Goal: Task Accomplishment & Management: Complete application form

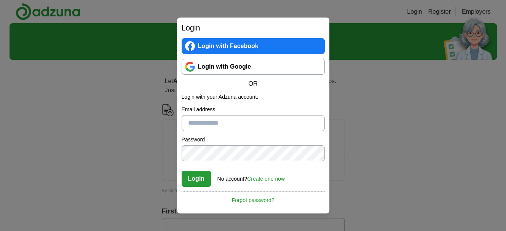
type input "**********"
click at [197, 176] on button "Login" at bounding box center [197, 178] width 30 height 16
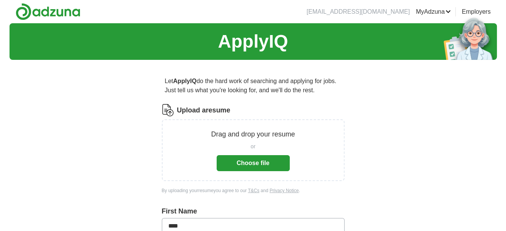
click at [240, 165] on button "Choose file" at bounding box center [253, 163] width 73 height 16
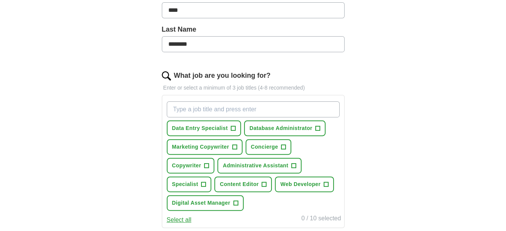
scroll to position [188, 0]
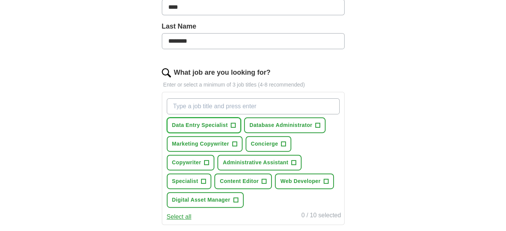
click at [231, 126] on span "+" at bounding box center [233, 125] width 5 height 6
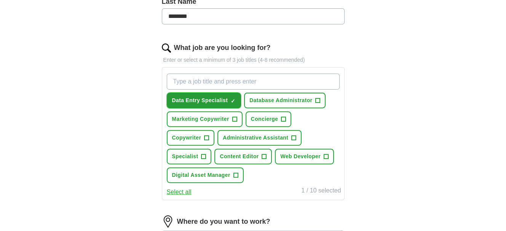
scroll to position [215, 0]
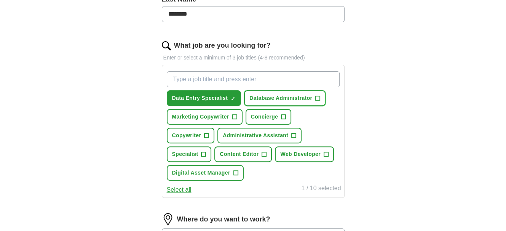
click at [274, 94] on span "Database Administrator" at bounding box center [280, 98] width 63 height 8
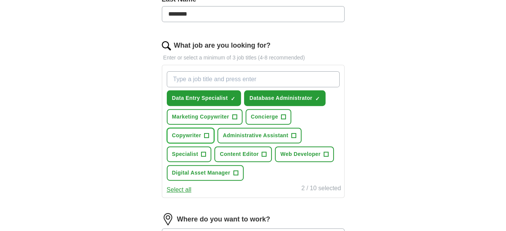
click at [208, 132] on span "+" at bounding box center [206, 135] width 5 height 6
click at [208, 129] on button "Copywriter ✓ ×" at bounding box center [191, 135] width 48 height 16
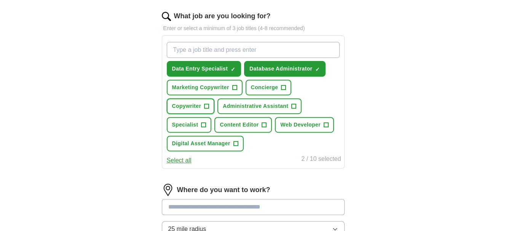
scroll to position [245, 0]
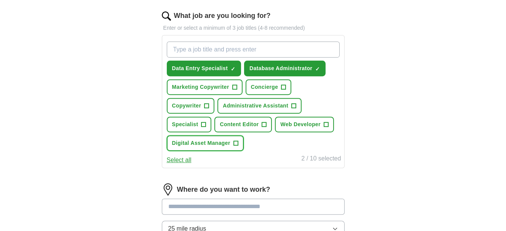
click at [206, 144] on span "Digital Asset Manager" at bounding box center [201, 143] width 58 height 8
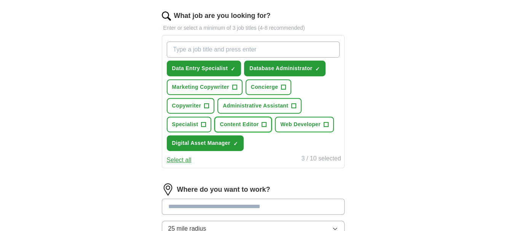
click at [221, 127] on button "Content Editor +" at bounding box center [242, 124] width 57 height 16
click at [199, 88] on span "Marketing Copywriter" at bounding box center [200, 87] width 57 height 8
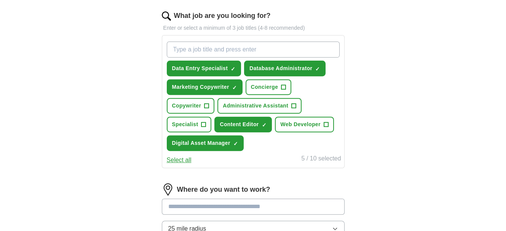
click at [253, 76] on div "Data Entry Specialist ✓ × Database Administrator ✓ × Marketing Copywriter ✓ × C…" at bounding box center [253, 95] width 176 height 115
click at [237, 79] on button "Marketing Copywriter ✓ ×" at bounding box center [205, 87] width 76 height 16
click at [237, 79] on button "Marketing Copywriter +" at bounding box center [205, 87] width 76 height 16
drag, startPoint x: 235, startPoint y: 79, endPoint x: 221, endPoint y: 81, distance: 14.6
click at [221, 81] on button "Marketing Copywriter ✓ ×" at bounding box center [205, 87] width 76 height 16
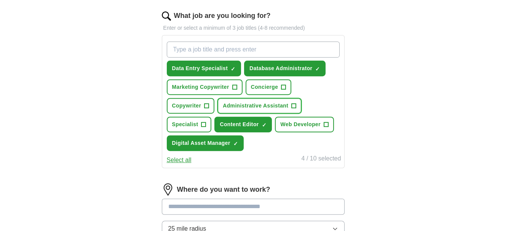
click at [260, 99] on button "Administrative Assistant +" at bounding box center [259, 106] width 84 height 16
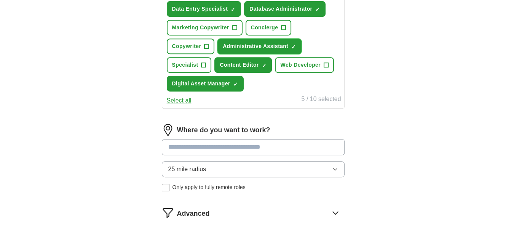
scroll to position [305, 0]
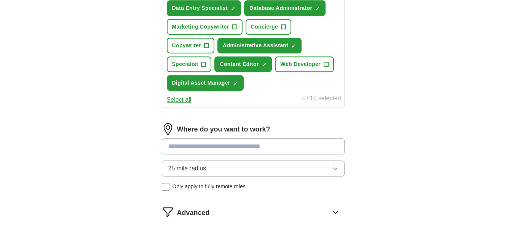
click at [239, 145] on input at bounding box center [253, 146] width 183 height 16
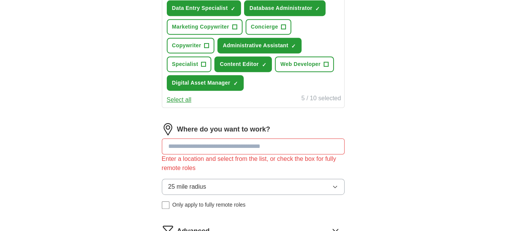
click at [165, 186] on div "25 mile radius Only apply to fully remote roles" at bounding box center [253, 193] width 183 height 30
click at [183, 141] on input at bounding box center [253, 146] width 183 height 16
click at [186, 150] on input at bounding box center [253, 146] width 183 height 16
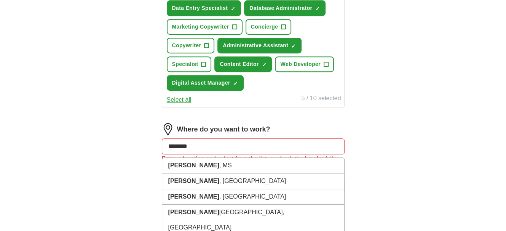
type input "********"
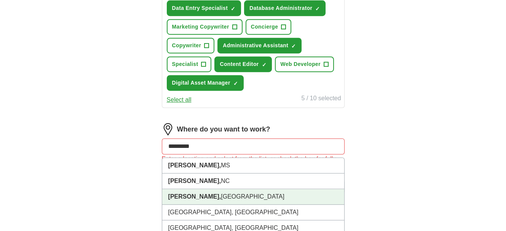
click at [185, 194] on strong "[PERSON_NAME]," at bounding box center [194, 196] width 53 height 6
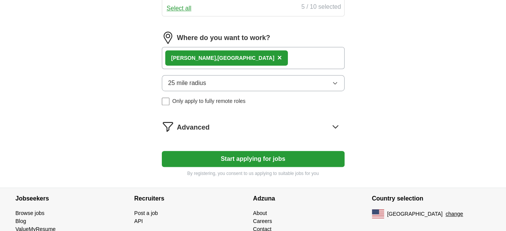
scroll to position [403, 0]
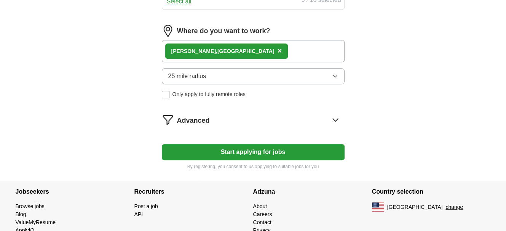
click at [334, 115] on icon at bounding box center [335, 119] width 12 height 12
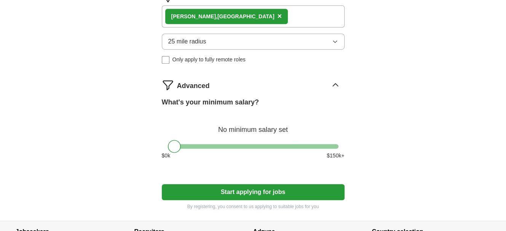
scroll to position [444, 0]
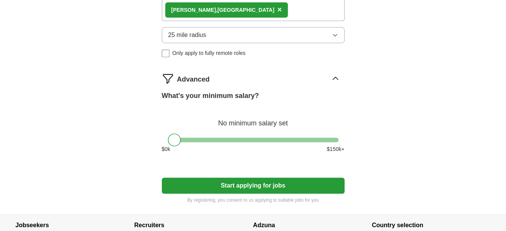
click at [240, 185] on button "Start applying for jobs" at bounding box center [253, 185] width 183 height 16
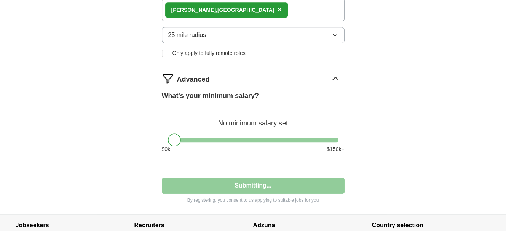
select select "**"
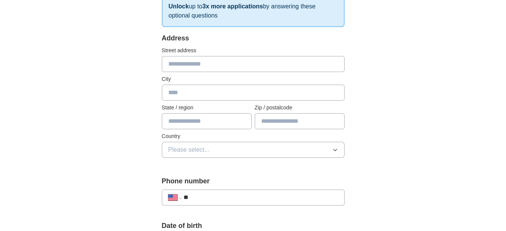
scroll to position [129, 0]
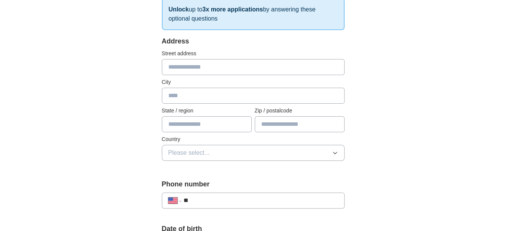
click at [237, 67] on input "text" at bounding box center [253, 67] width 183 height 16
type input "**********"
type input "*******"
type input "**"
type input "*****"
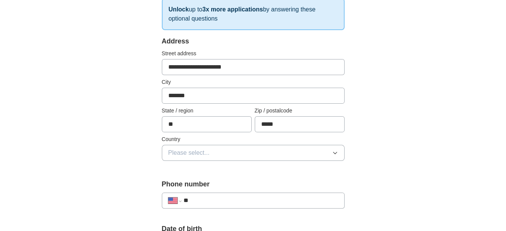
click at [226, 158] on button "Please select..." at bounding box center [253, 153] width 183 height 16
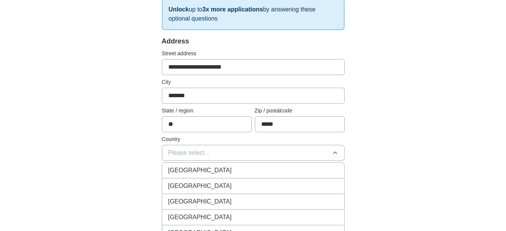
click at [213, 191] on li "[GEOGRAPHIC_DATA]" at bounding box center [253, 186] width 182 height 16
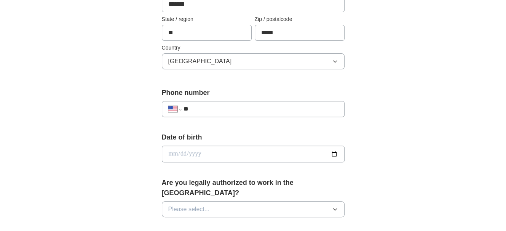
scroll to position [225, 0]
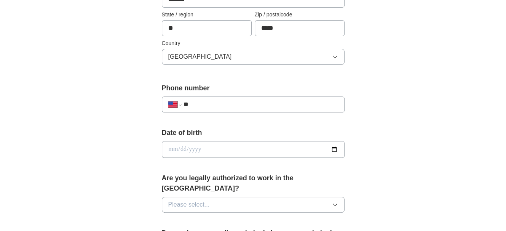
click at [231, 104] on input "**" at bounding box center [260, 104] width 154 height 9
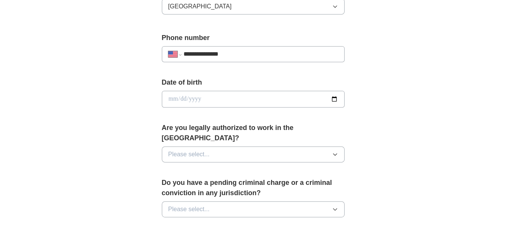
scroll to position [275, 0]
type input "**********"
drag, startPoint x: 230, startPoint y: 102, endPoint x: 204, endPoint y: 100, distance: 25.9
click at [204, 100] on input "date" at bounding box center [253, 99] width 183 height 17
type input "**********"
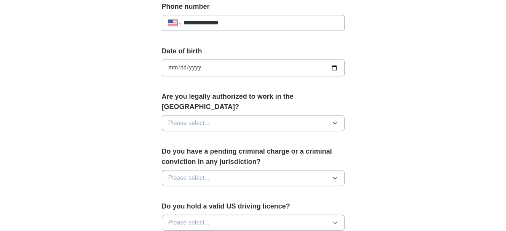
scroll to position [309, 0]
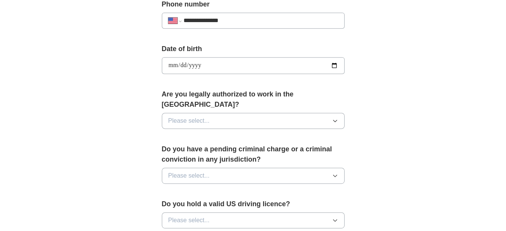
click at [204, 116] on span "Please select..." at bounding box center [188, 120] width 41 height 9
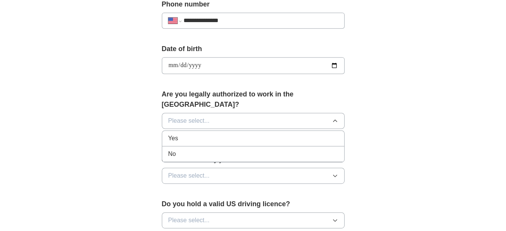
click at [188, 134] on div "Yes" at bounding box center [253, 138] width 170 height 9
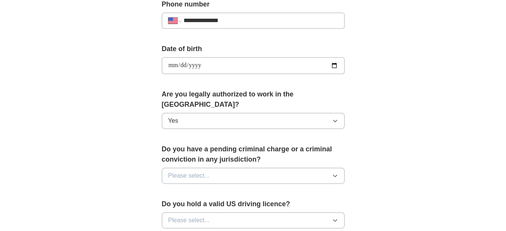
click at [199, 171] on span "Please select..." at bounding box center [188, 175] width 41 height 9
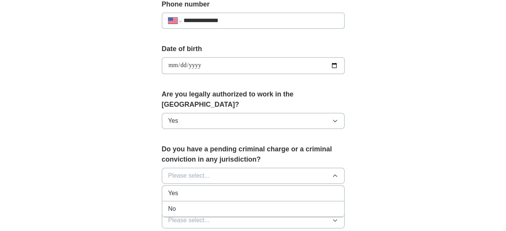
click at [194, 204] on div "No" at bounding box center [253, 208] width 170 height 9
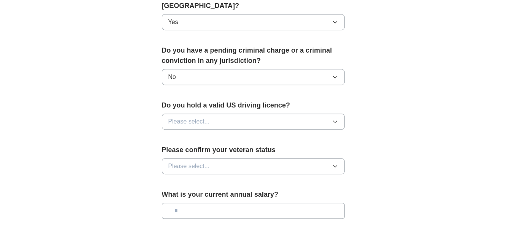
scroll to position [408, 0]
click at [202, 116] on span "Please select..." at bounding box center [188, 120] width 41 height 9
click at [193, 134] on div "Yes" at bounding box center [253, 138] width 170 height 9
click at [192, 161] on span "Please select..." at bounding box center [188, 165] width 41 height 9
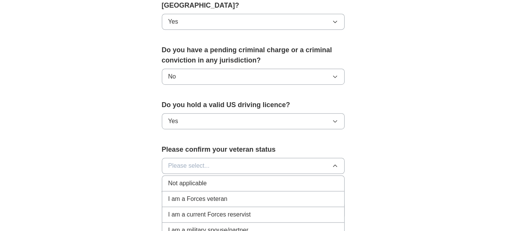
click at [191, 178] on span "Not applicable" at bounding box center [187, 182] width 38 height 9
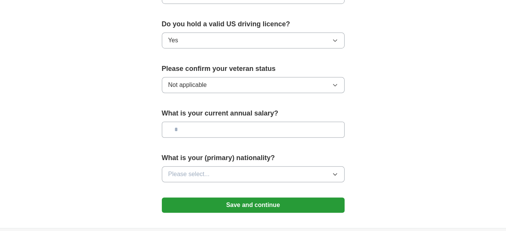
scroll to position [496, 0]
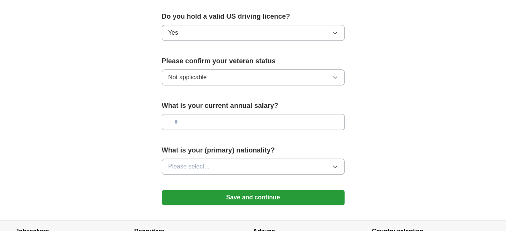
click at [202, 114] on input "text" at bounding box center [253, 122] width 183 height 16
click at [205, 162] on span "Please select..." at bounding box center [188, 166] width 41 height 9
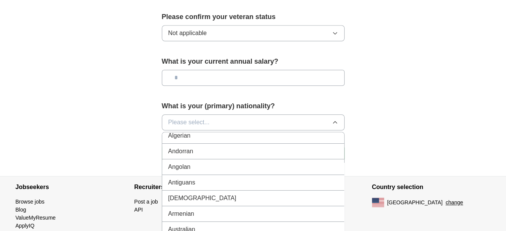
scroll to position [0, 0]
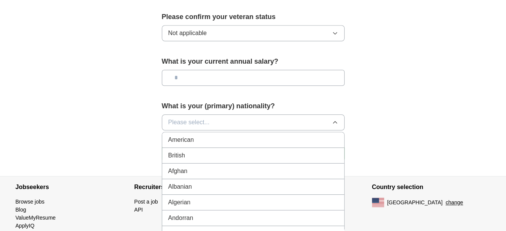
click at [185, 135] on span "American" at bounding box center [181, 139] width 26 height 9
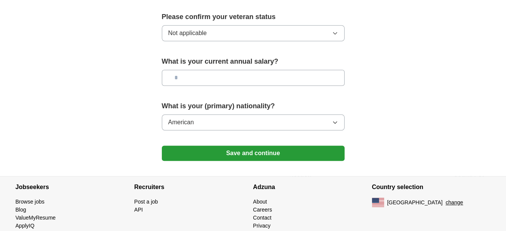
click at [201, 145] on button "Save and continue" at bounding box center [253, 152] width 183 height 15
